Goal: Task Accomplishment & Management: Use online tool/utility

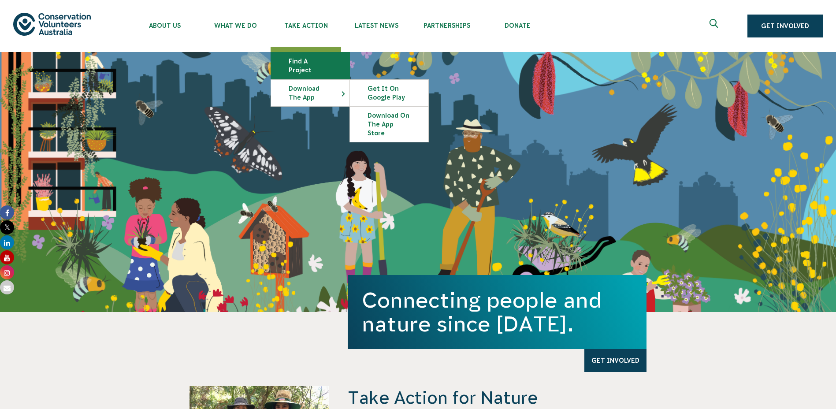
click at [315, 59] on link "Find a project" at bounding box center [310, 65] width 78 height 26
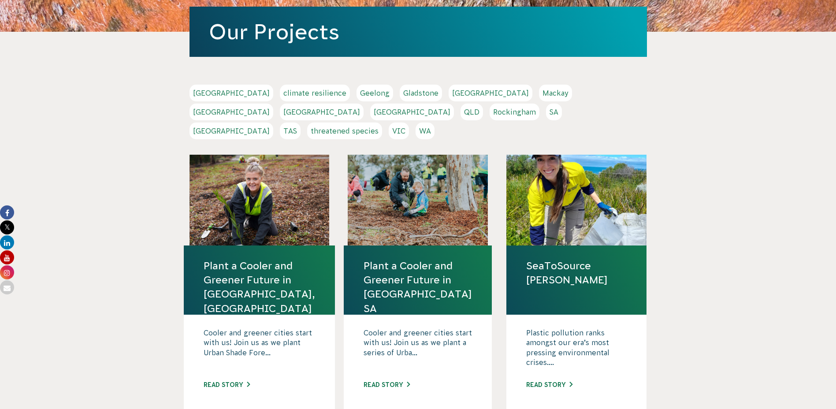
scroll to position [139, 0]
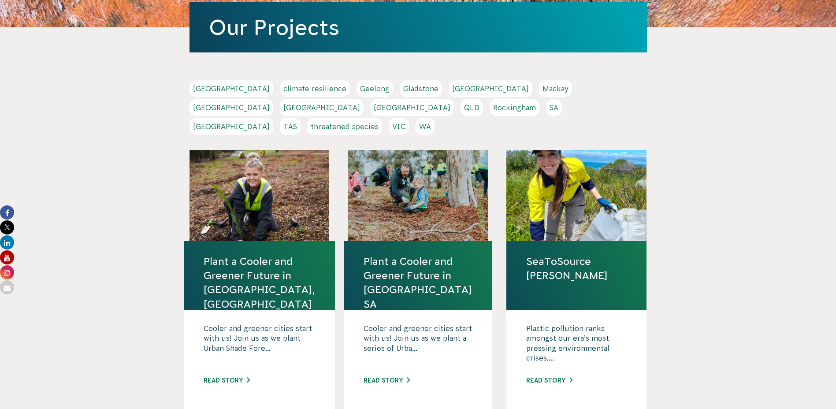
click at [483, 99] on link "QLD" at bounding box center [471, 107] width 22 height 17
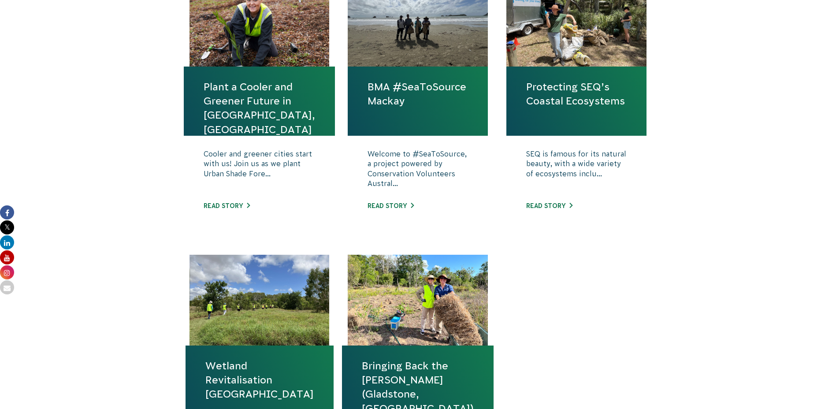
scroll to position [362, 0]
click at [547, 92] on link "Protecting SEQ’s Coastal Ecosystems" at bounding box center [576, 94] width 100 height 28
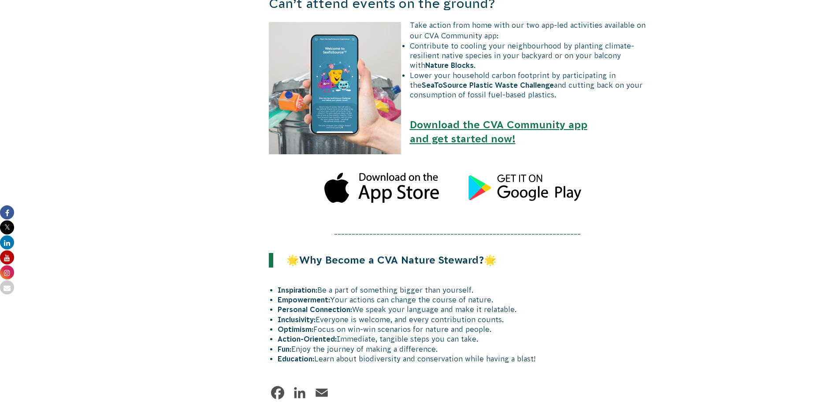
scroll to position [1078, 0]
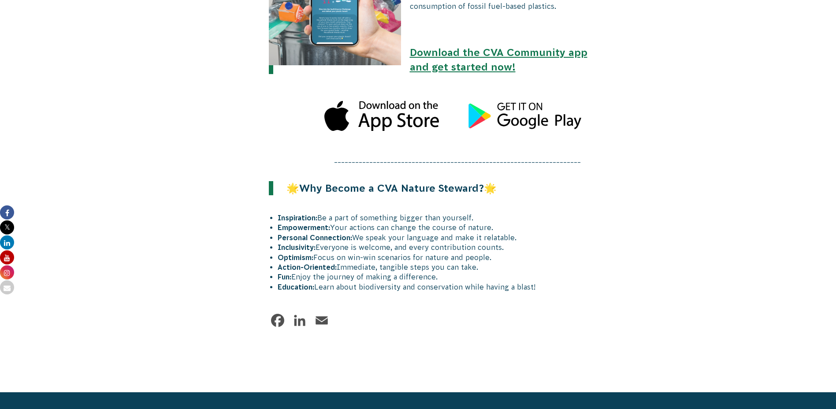
scroll to position [950, 0]
